Goal: Information Seeking & Learning: Find specific fact

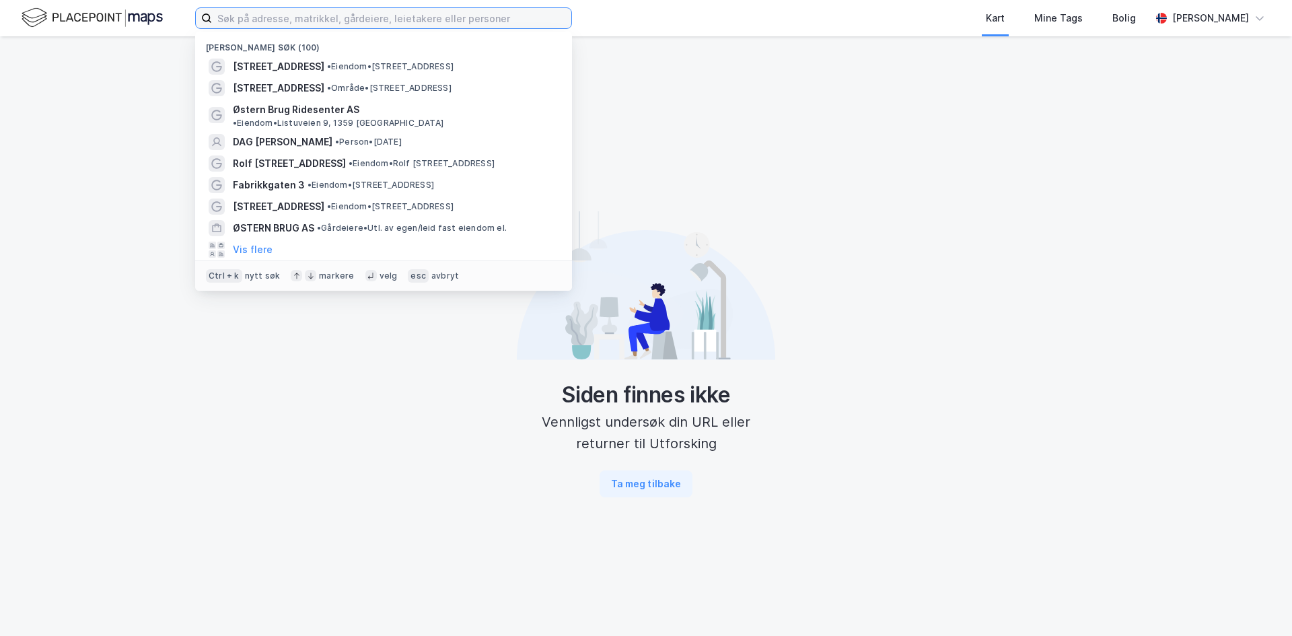
click at [324, 26] on input at bounding box center [391, 18] width 359 height 20
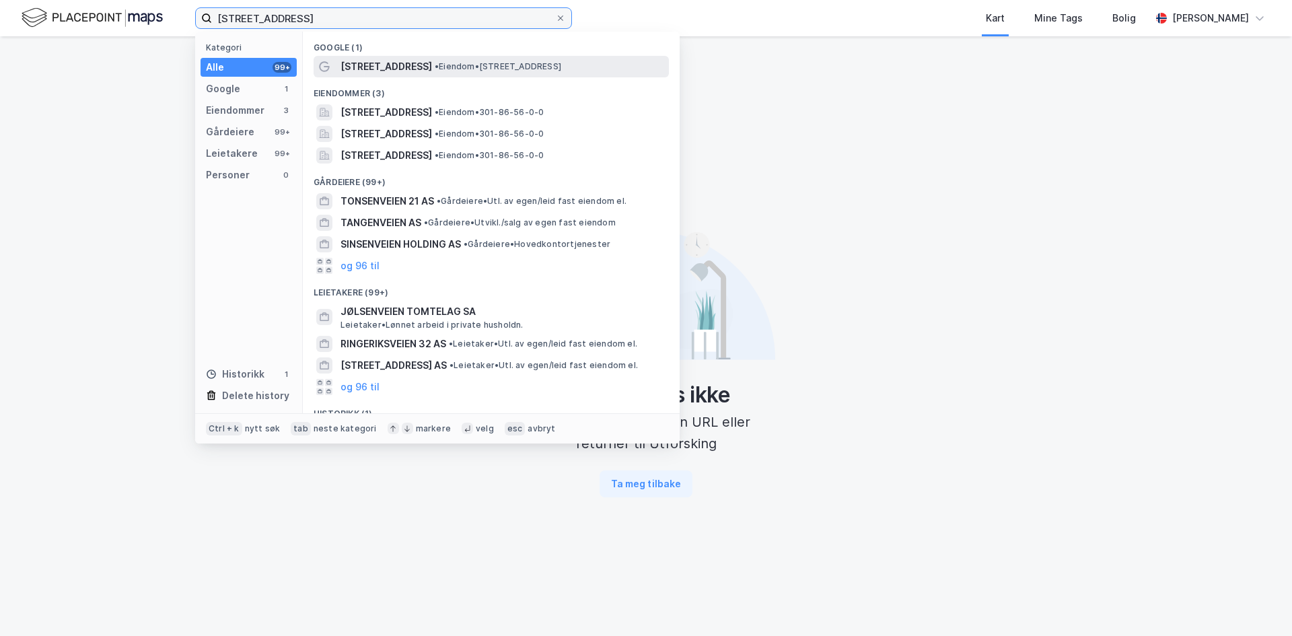
type input "[STREET_ADDRESS]"
click at [392, 70] on span "[STREET_ADDRESS]" at bounding box center [387, 67] width 92 height 16
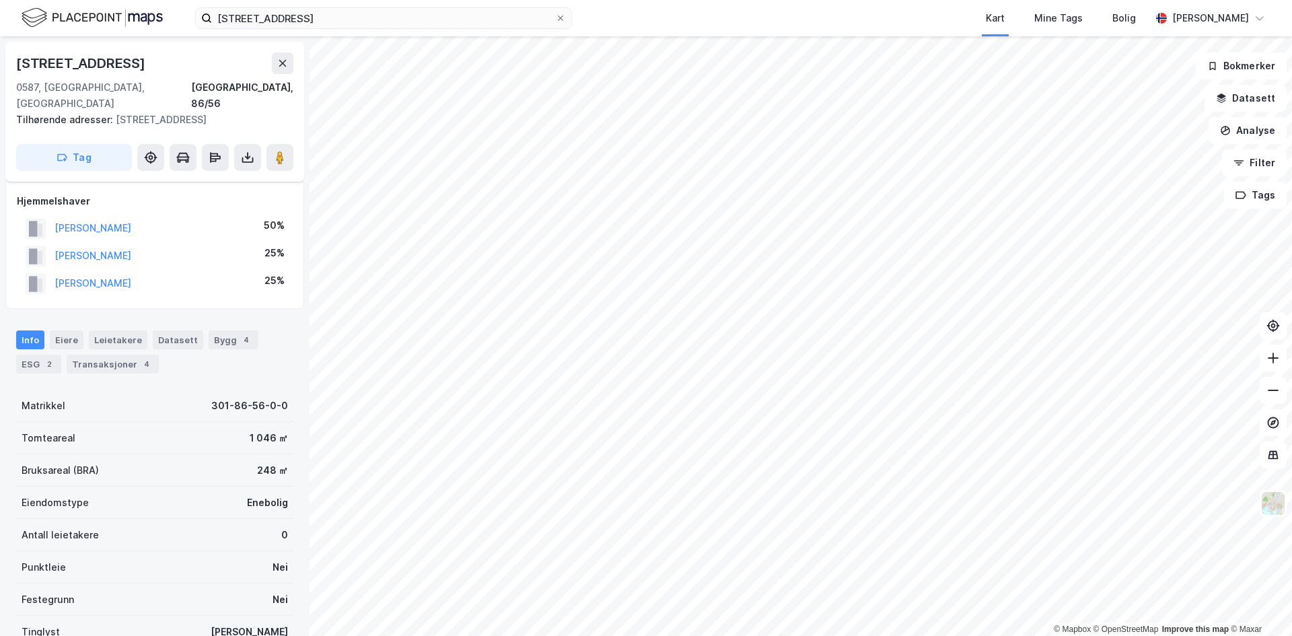
scroll to position [153, 0]
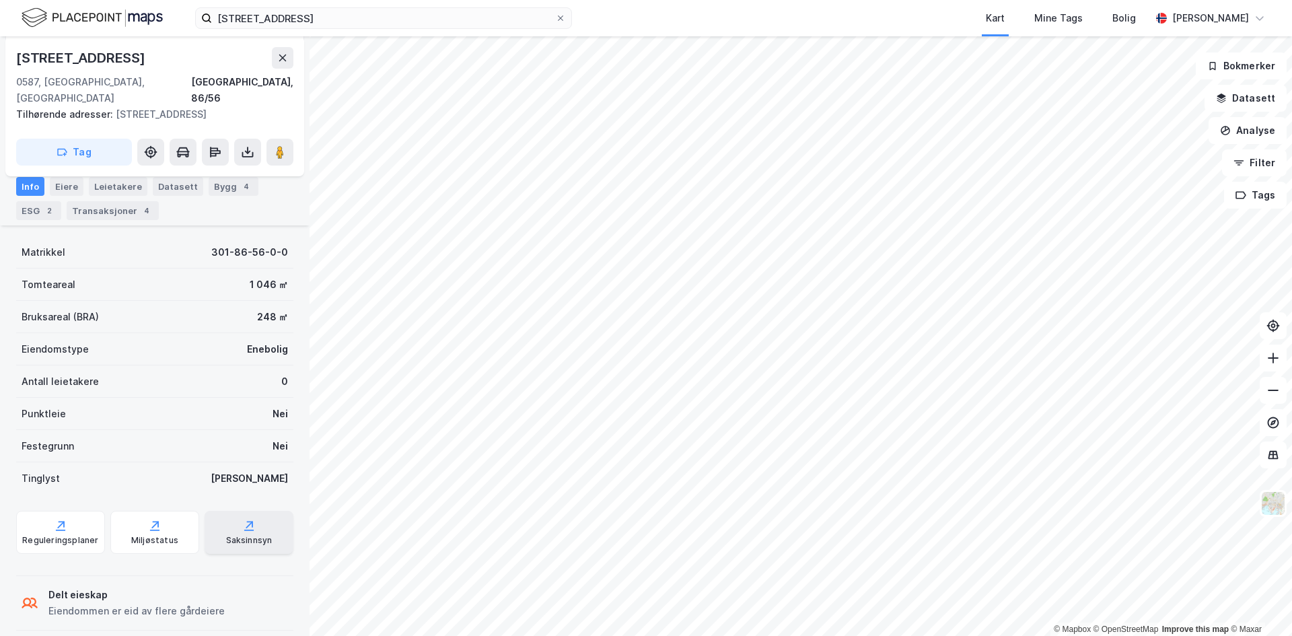
click at [243, 535] on div "Saksinnsyn" at bounding box center [249, 540] width 46 height 11
